Goal: Information Seeking & Learning: Learn about a topic

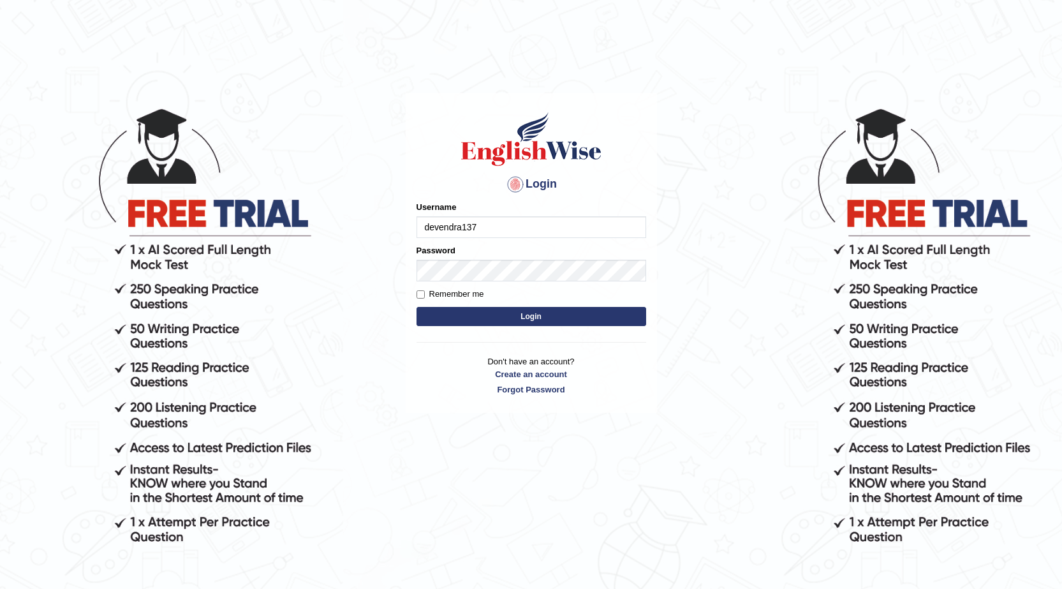
type input "devendra137"
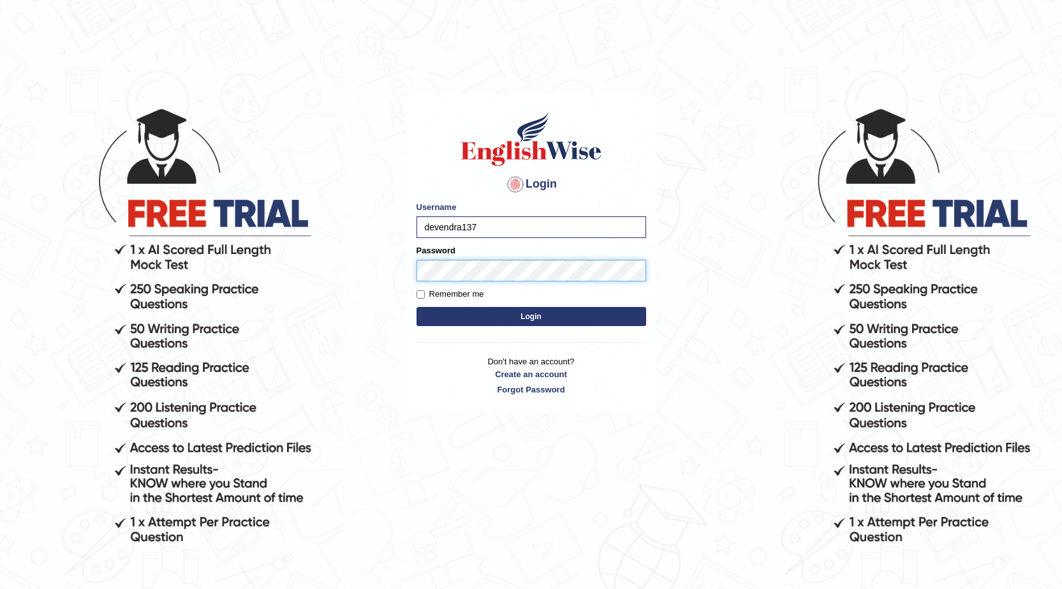
click at [416, 307] on button "Login" at bounding box center [531, 316] width 230 height 19
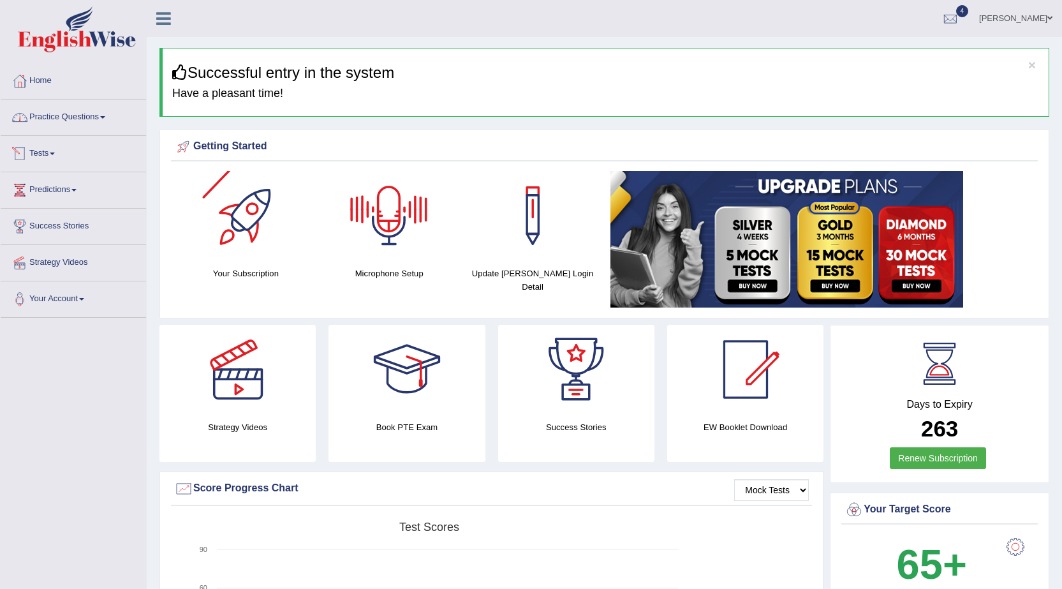
click at [66, 98] on li "Home" at bounding box center [73, 81] width 145 height 36
click at [70, 114] on link "Practice Questions" at bounding box center [73, 115] width 145 height 32
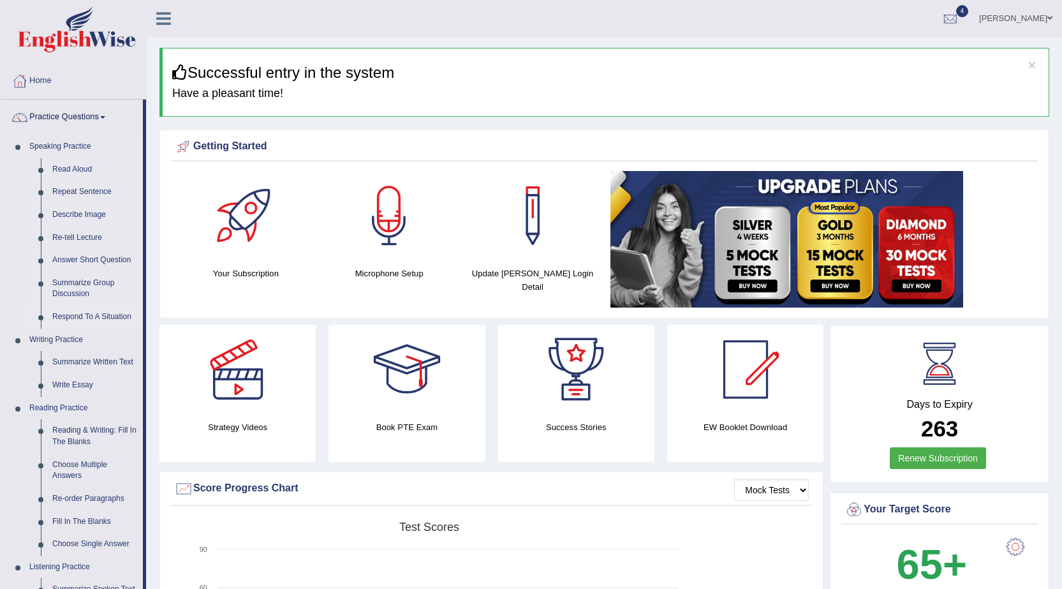
click at [75, 319] on link "Respond To A Situation" at bounding box center [95, 316] width 96 height 23
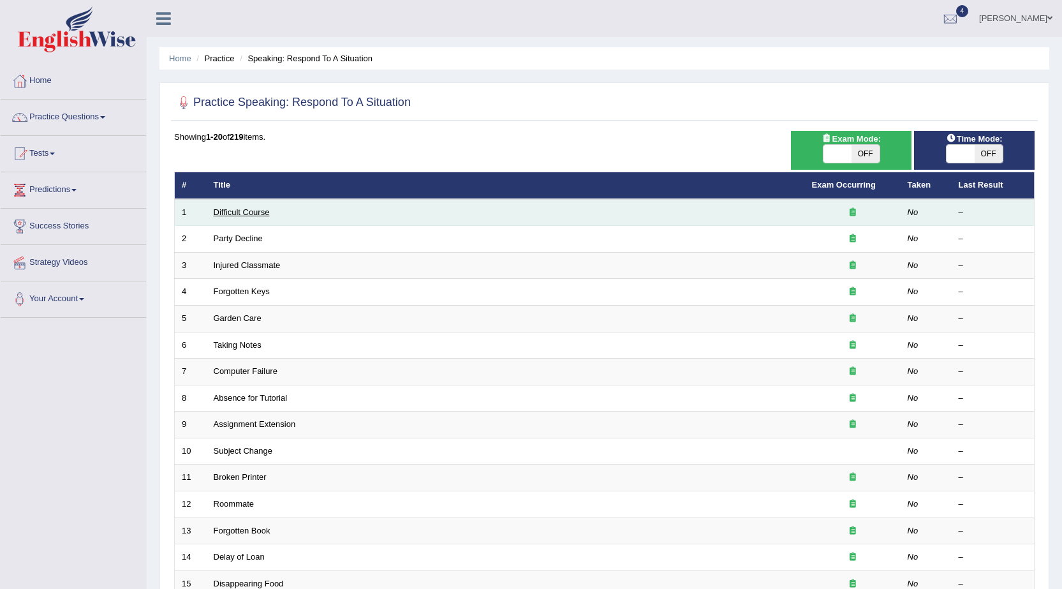
click at [245, 208] on link "Difficult Course" at bounding box center [242, 212] width 56 height 10
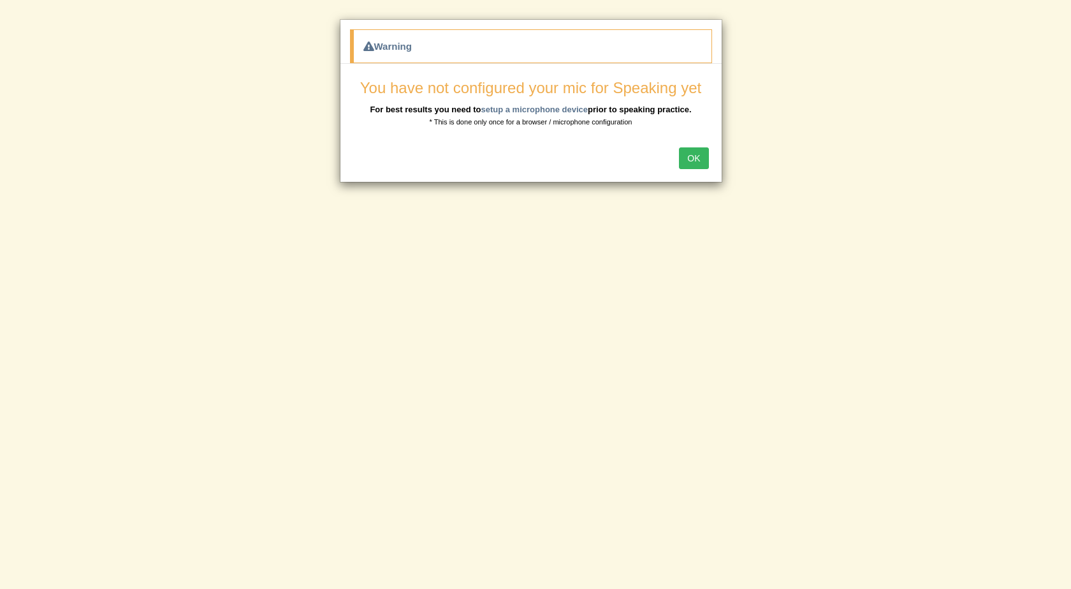
click at [694, 163] on button "OK" at bounding box center [693, 158] width 29 height 22
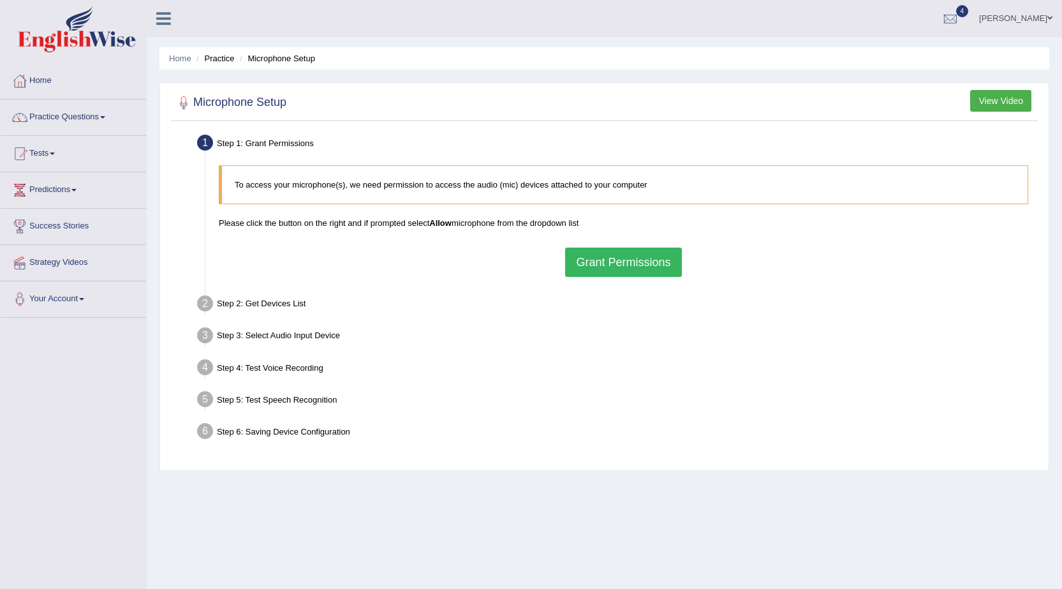
click at [656, 270] on button "Grant Permissions" at bounding box center [623, 261] width 116 height 29
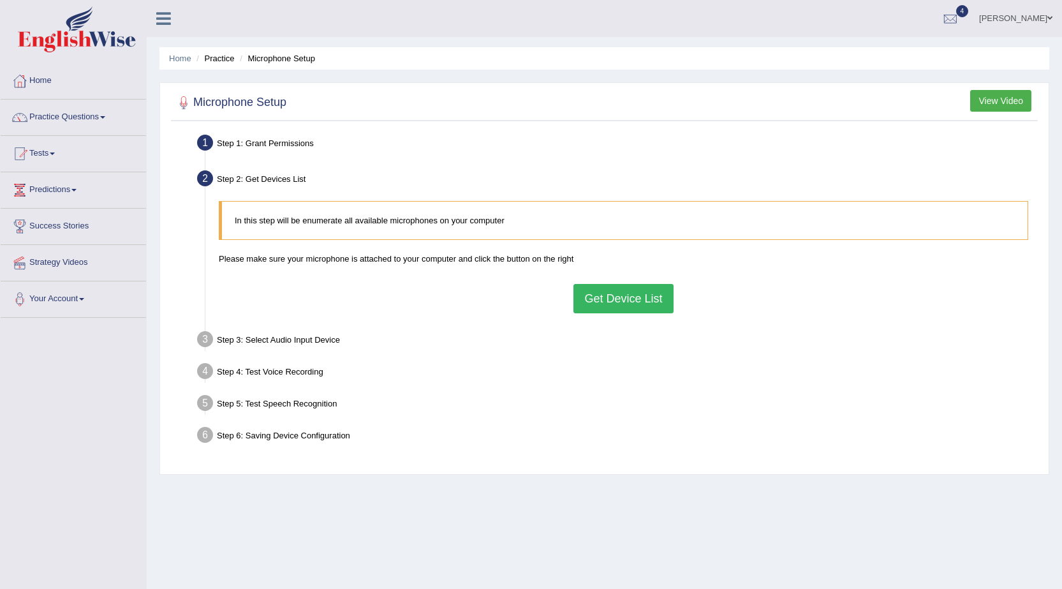
click at [637, 302] on button "Get Device List" at bounding box center [622, 298] width 99 height 29
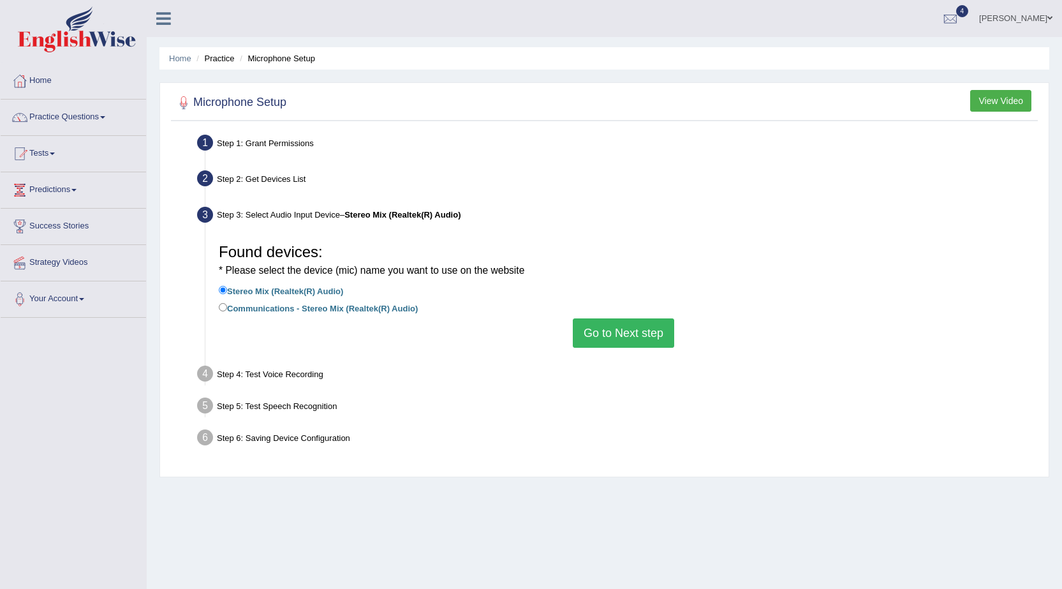
click at [637, 328] on button "Go to Next step" at bounding box center [623, 332] width 101 height 29
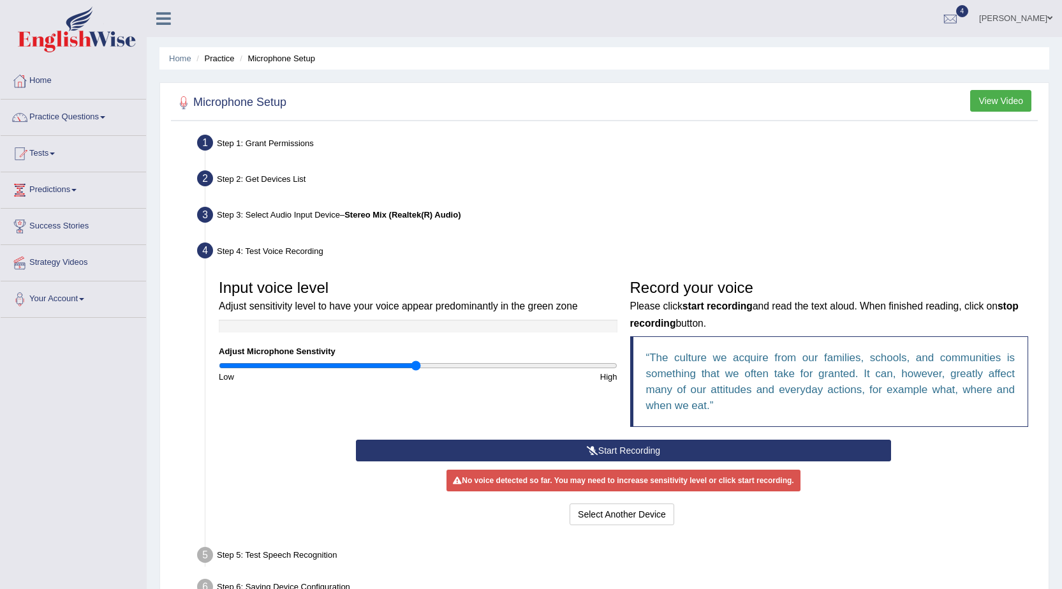
click at [574, 447] on button "Start Recording" at bounding box center [623, 450] width 535 height 22
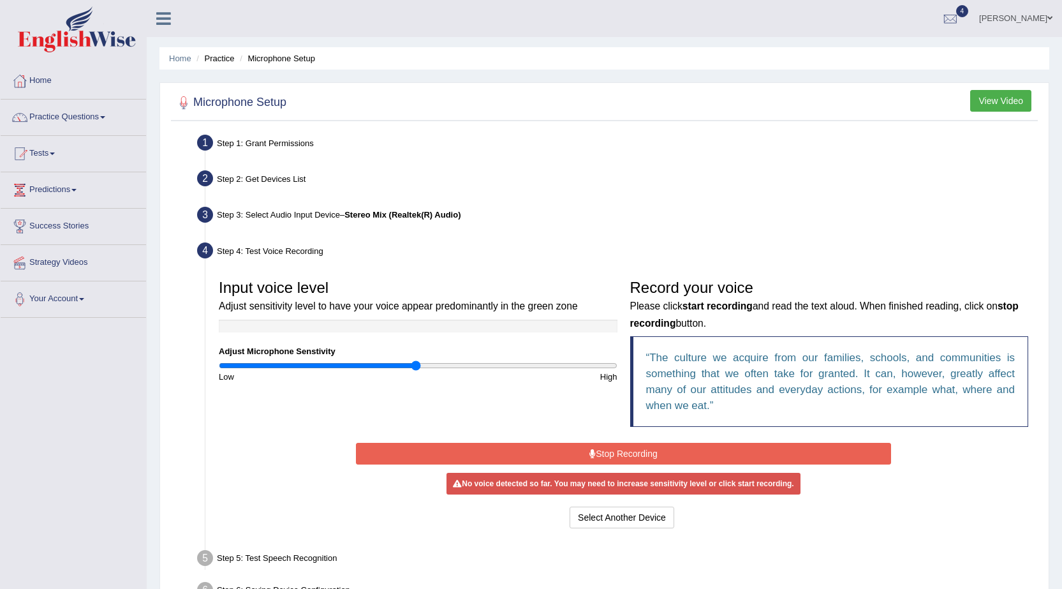
click at [573, 447] on button "Stop Recording" at bounding box center [623, 454] width 535 height 22
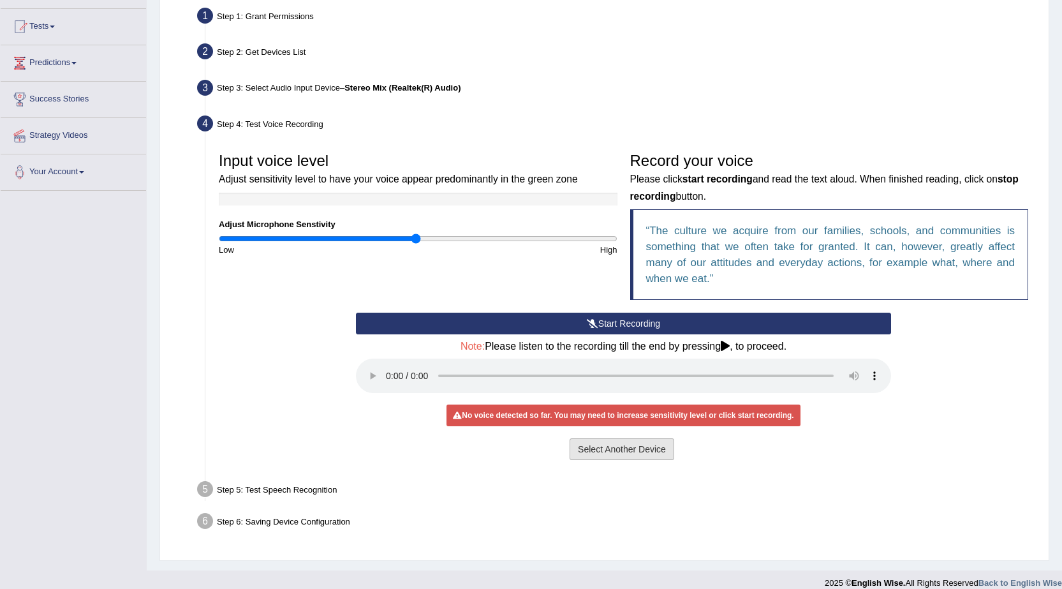
scroll to position [128, 0]
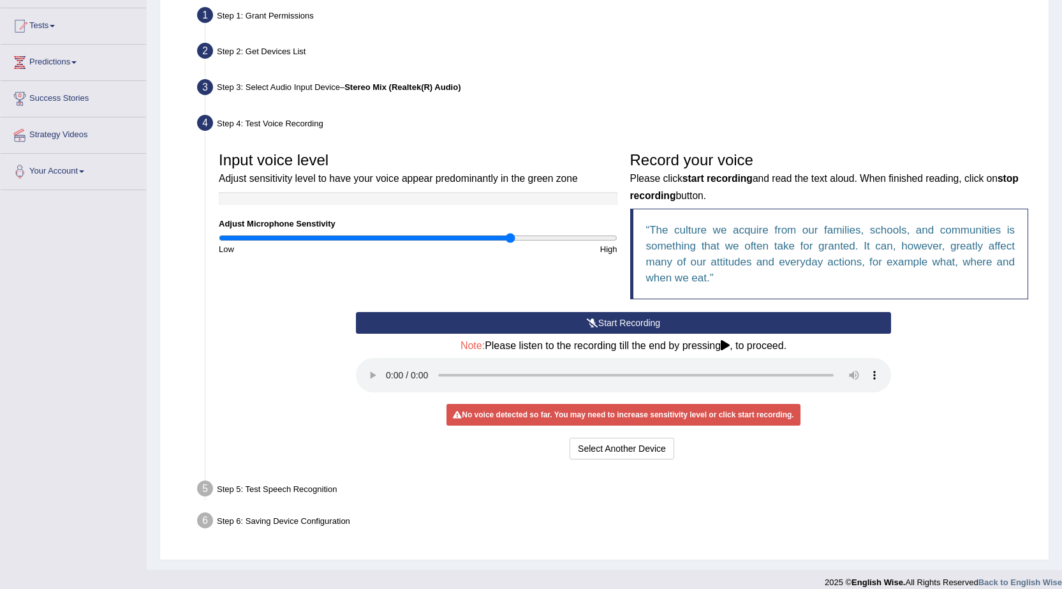
drag, startPoint x: 418, startPoint y: 238, endPoint x: 537, endPoint y: 239, distance: 119.3
click at [526, 237] on input "range" at bounding box center [418, 238] width 399 height 10
drag, startPoint x: 529, startPoint y: 240, endPoint x: 691, endPoint y: 247, distance: 162.8
type input "2"
click at [617, 243] on input "range" at bounding box center [418, 238] width 399 height 10
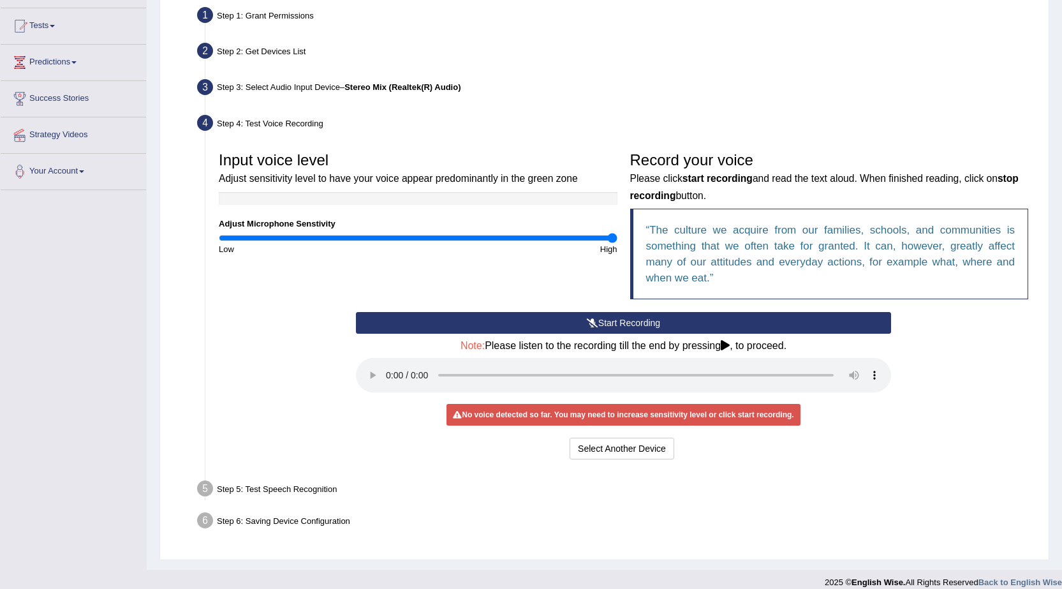
click at [601, 327] on button "Start Recording" at bounding box center [623, 323] width 535 height 22
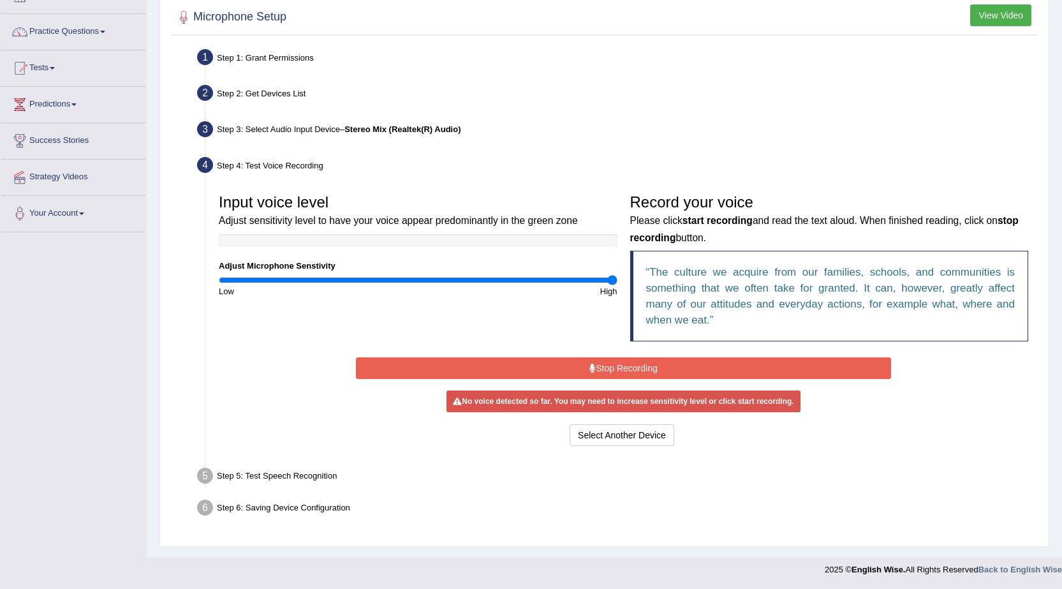
scroll to position [82, 0]
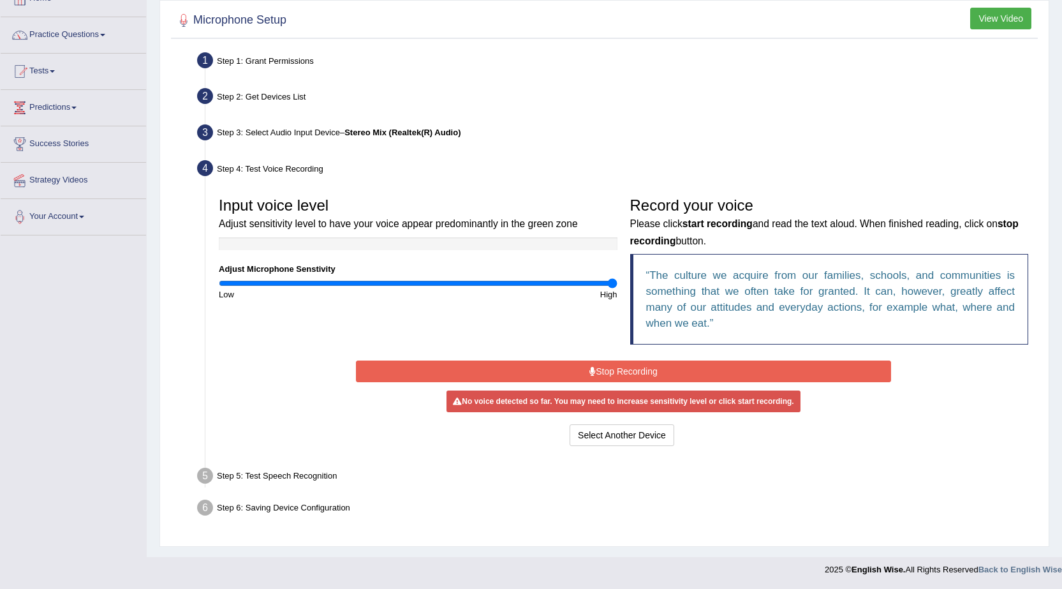
click at [598, 372] on button "Stop Recording" at bounding box center [623, 371] width 535 height 22
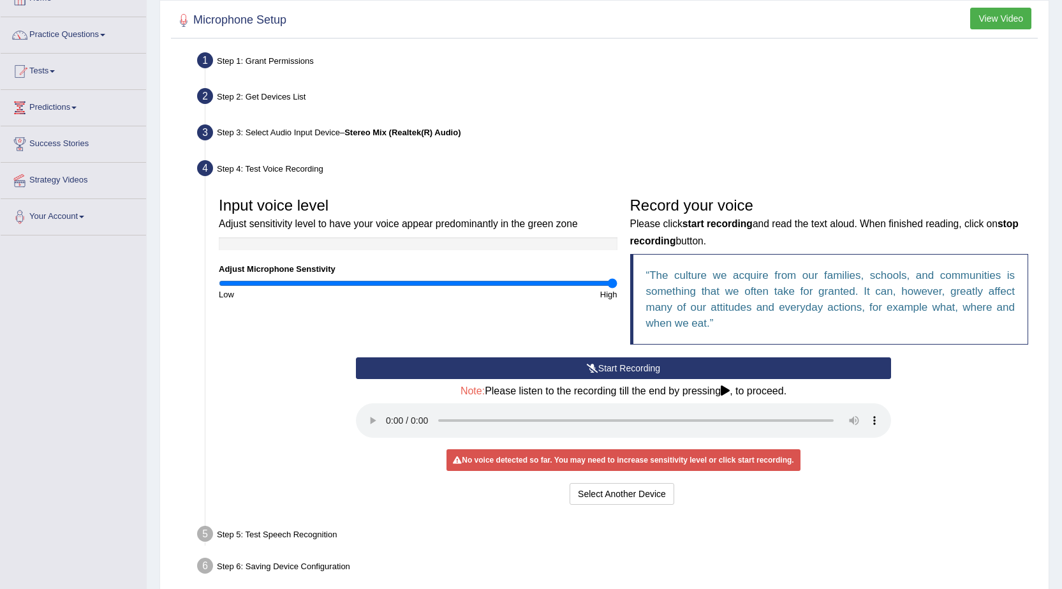
click at [597, 369] on button "Start Recording" at bounding box center [623, 368] width 535 height 22
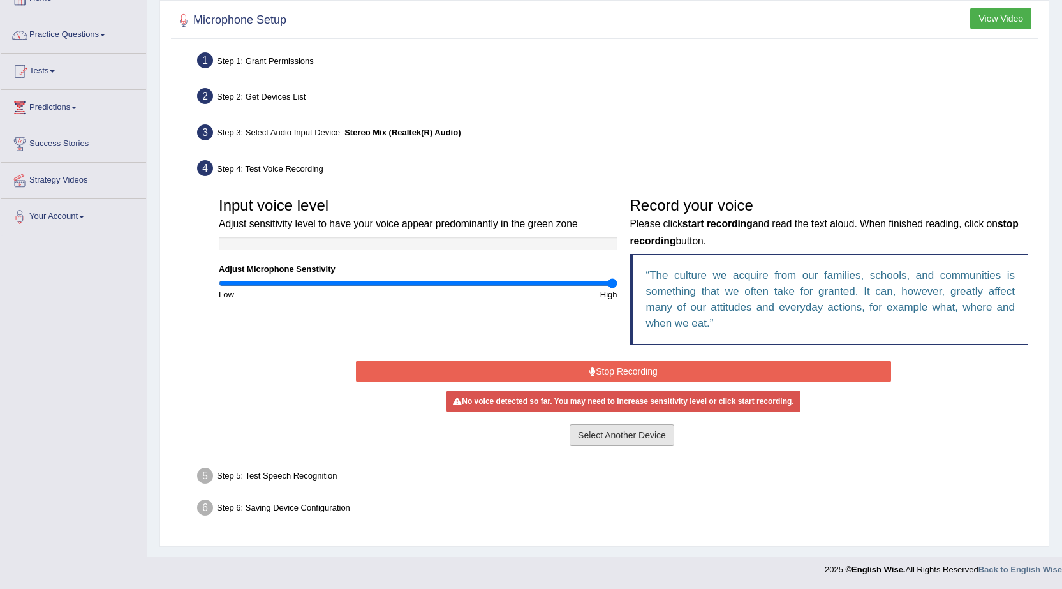
click at [593, 442] on button "Select Another Device" at bounding box center [622, 435] width 105 height 22
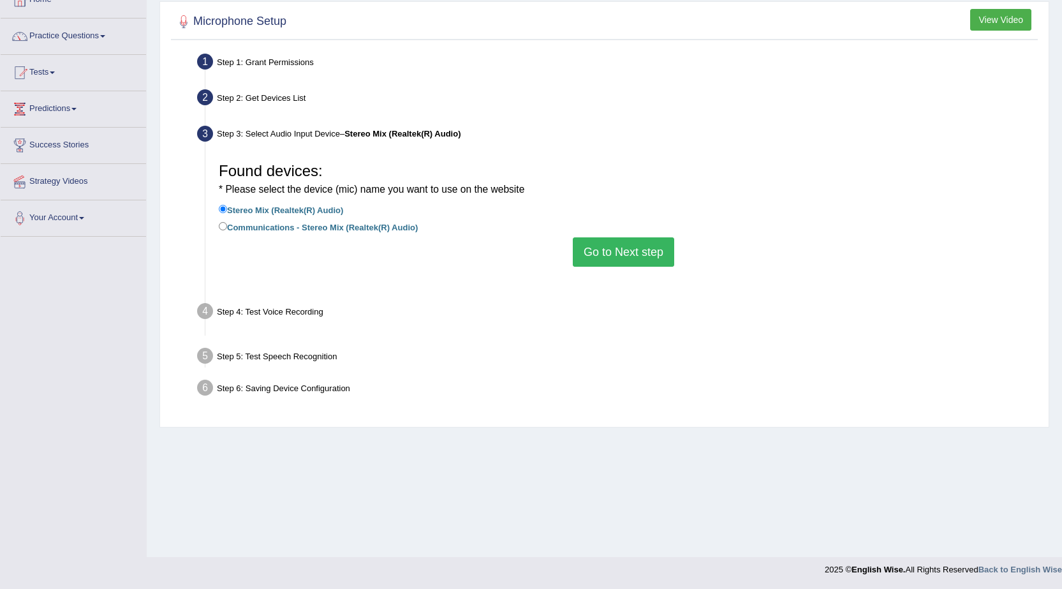
scroll to position [81, 0]
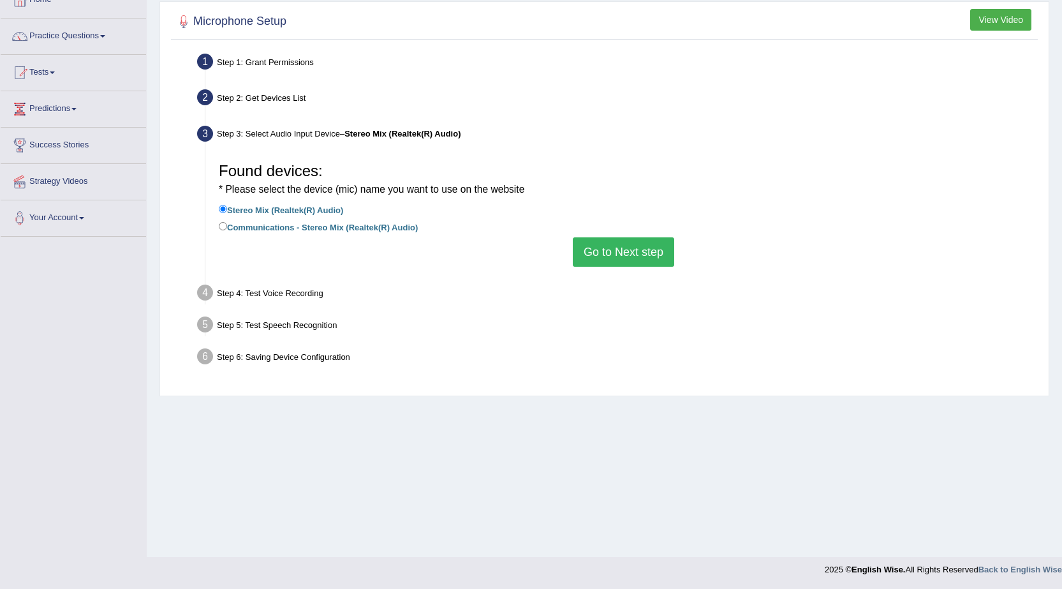
click at [611, 254] on button "Go to Next step" at bounding box center [623, 251] width 101 height 29
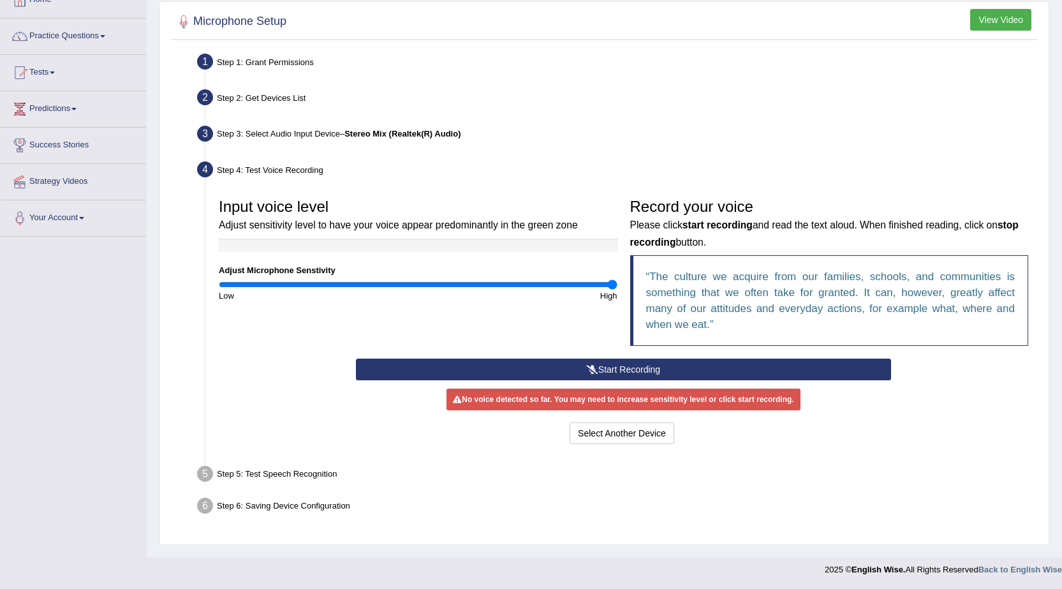
click at [612, 372] on button "Start Recording" at bounding box center [623, 369] width 535 height 22
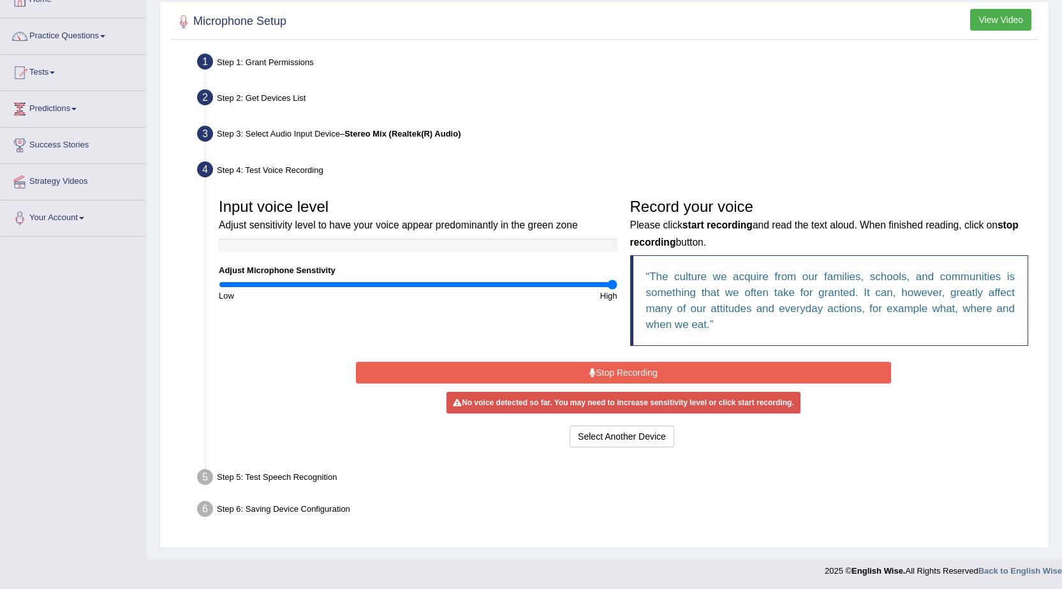
click at [610, 372] on button "Stop Recording" at bounding box center [623, 373] width 535 height 22
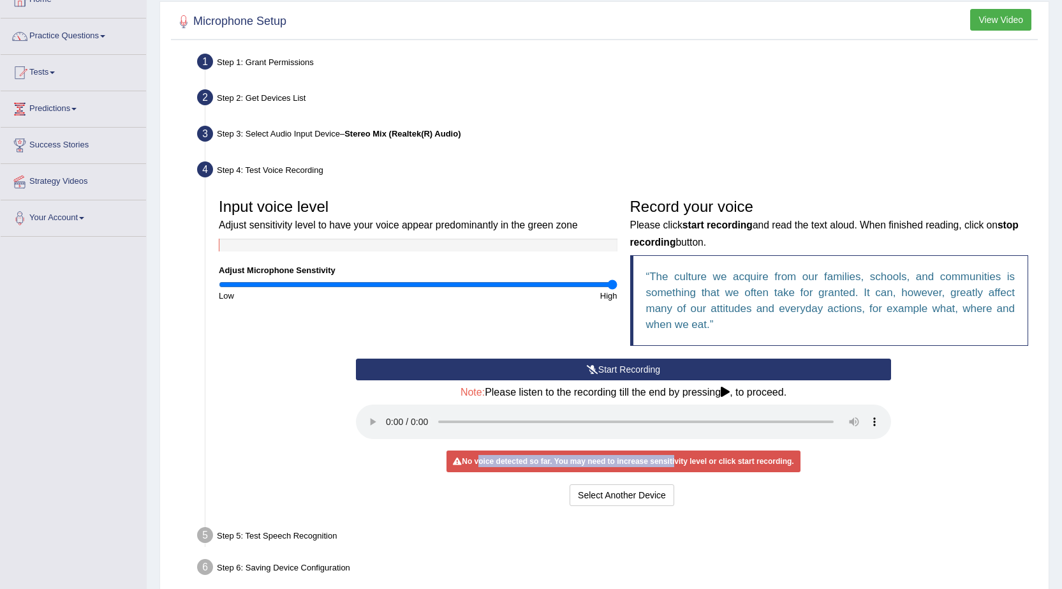
drag, startPoint x: 475, startPoint y: 460, endPoint x: 678, endPoint y: 460, distance: 202.8
click at [678, 460] on div "No voice detected so far. You may need to increase sensitivity level or click s…" at bounding box center [622, 461] width 353 height 22
click at [659, 464] on div "No voice detected so far. You may need to increase sensitivity level or click s…" at bounding box center [622, 461] width 353 height 22
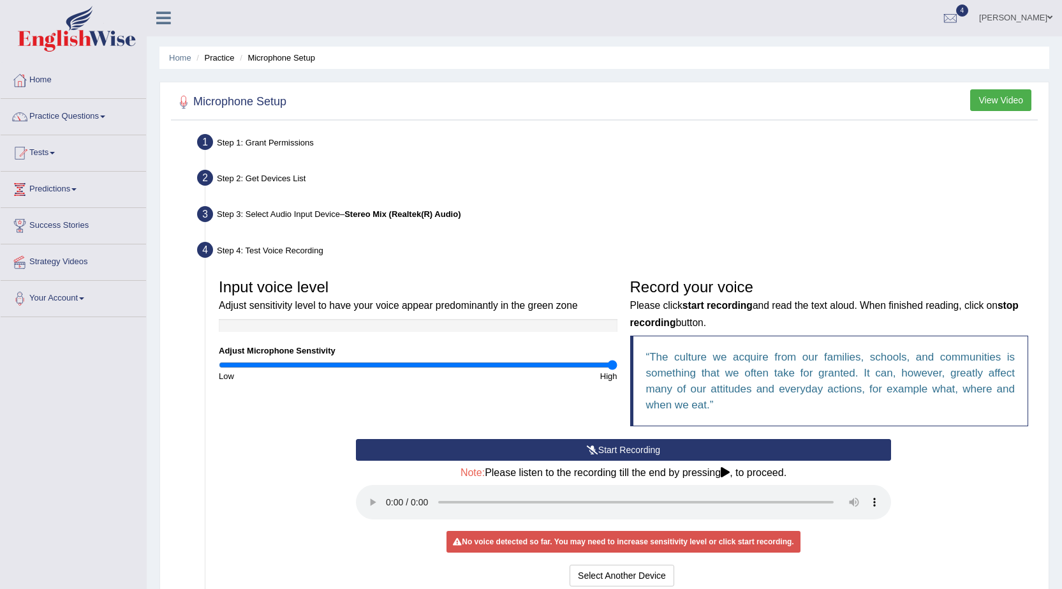
scroll to position [0, 0]
